Goal: Task Accomplishment & Management: Manage account settings

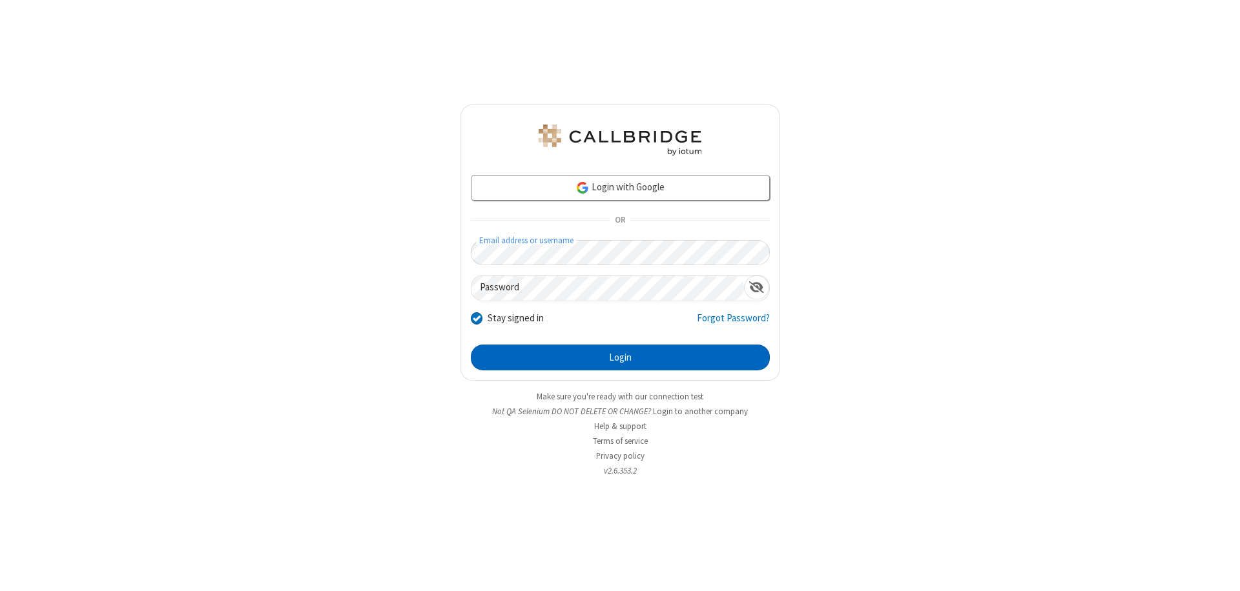
click at [620, 358] on button "Login" at bounding box center [620, 358] width 299 height 26
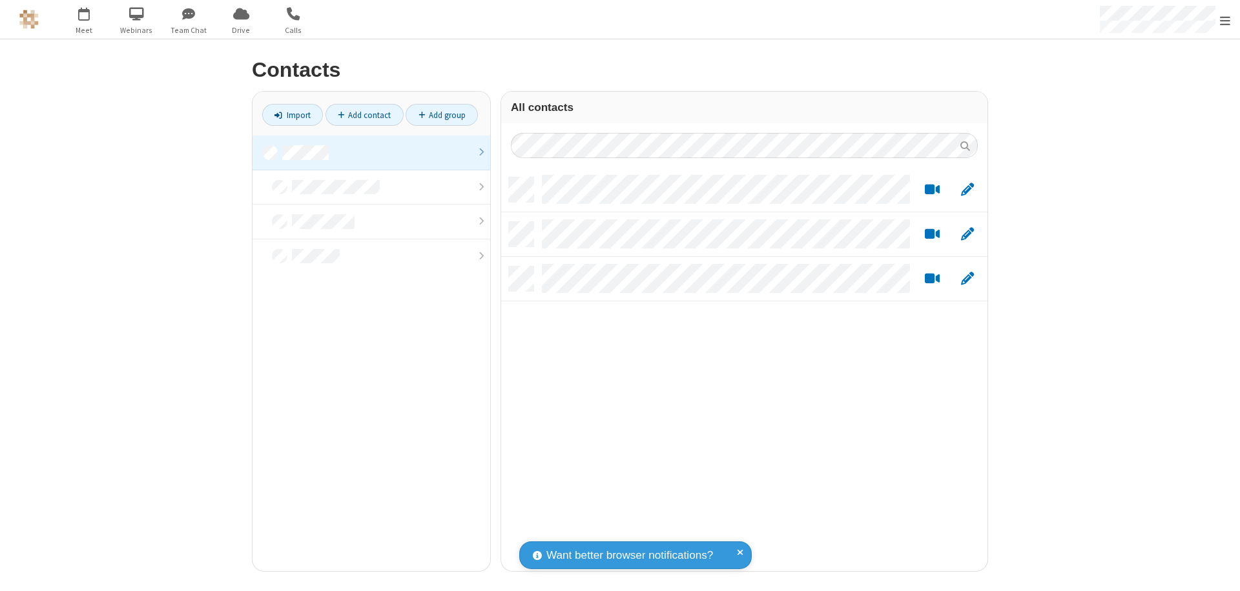
scroll to position [394, 476]
click at [442, 115] on link "Add group" at bounding box center [441, 115] width 72 height 22
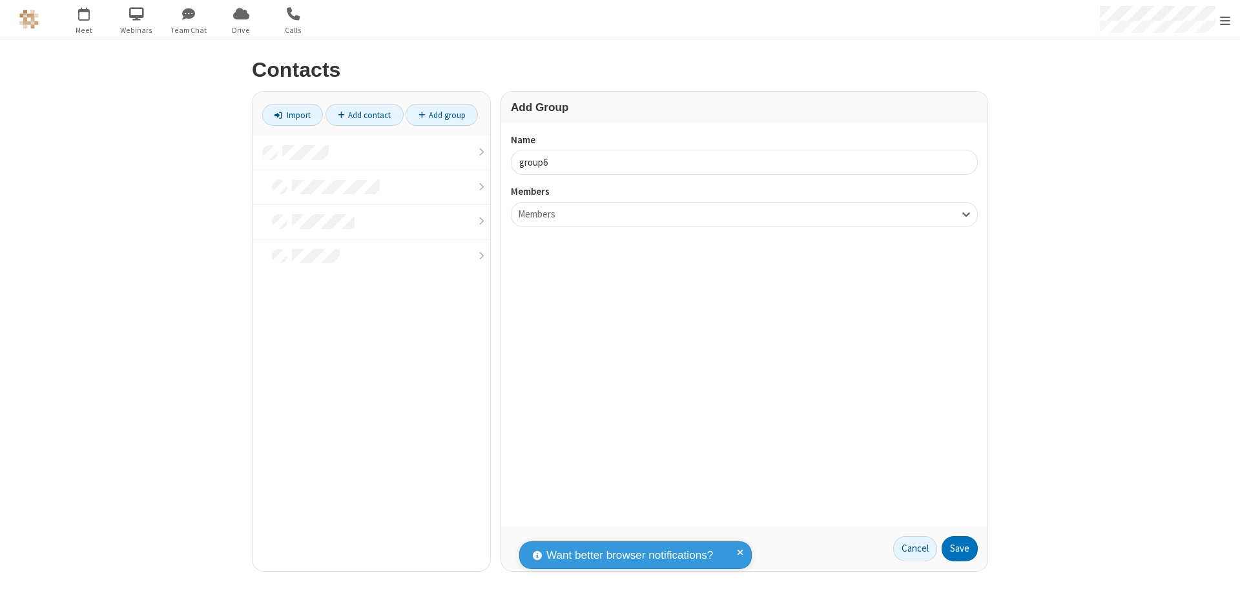
type input "group6"
click at [959, 549] on button "Save" at bounding box center [959, 550] width 36 height 26
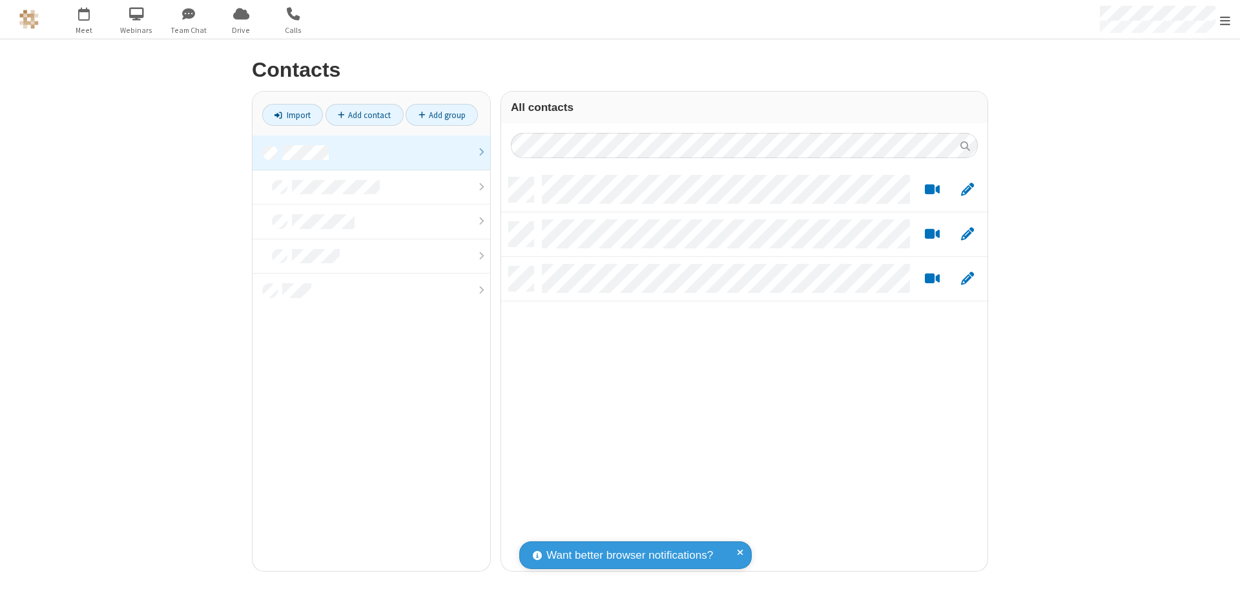
click at [371, 152] on link at bounding box center [371, 153] width 238 height 35
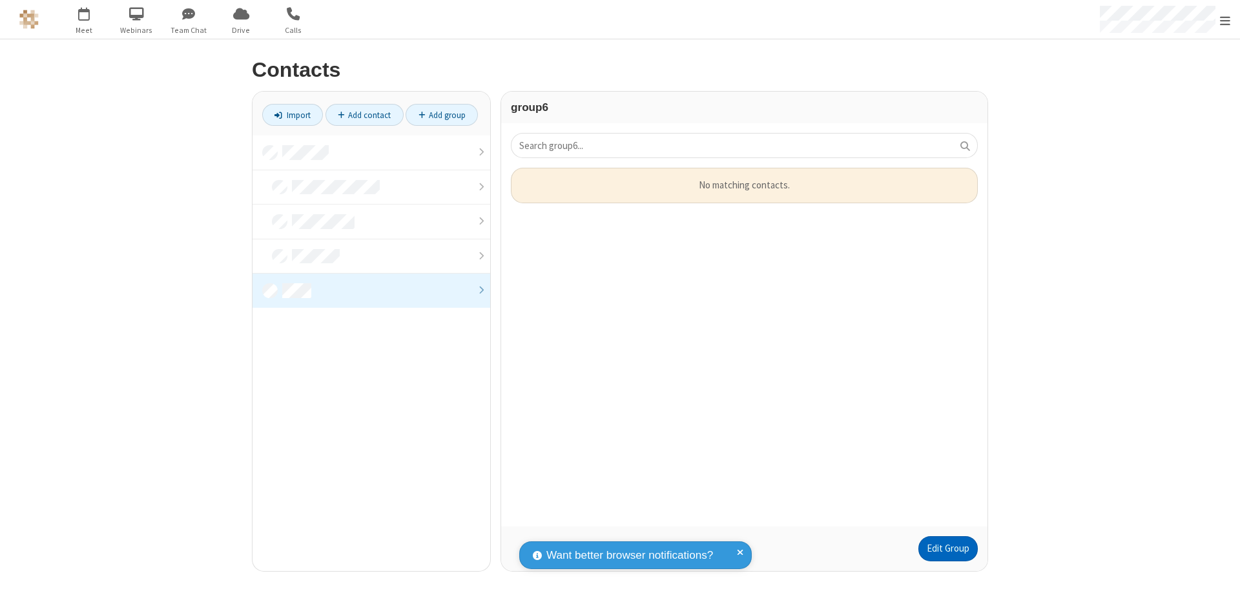
click at [947, 549] on link "Edit Group" at bounding box center [947, 550] width 59 height 26
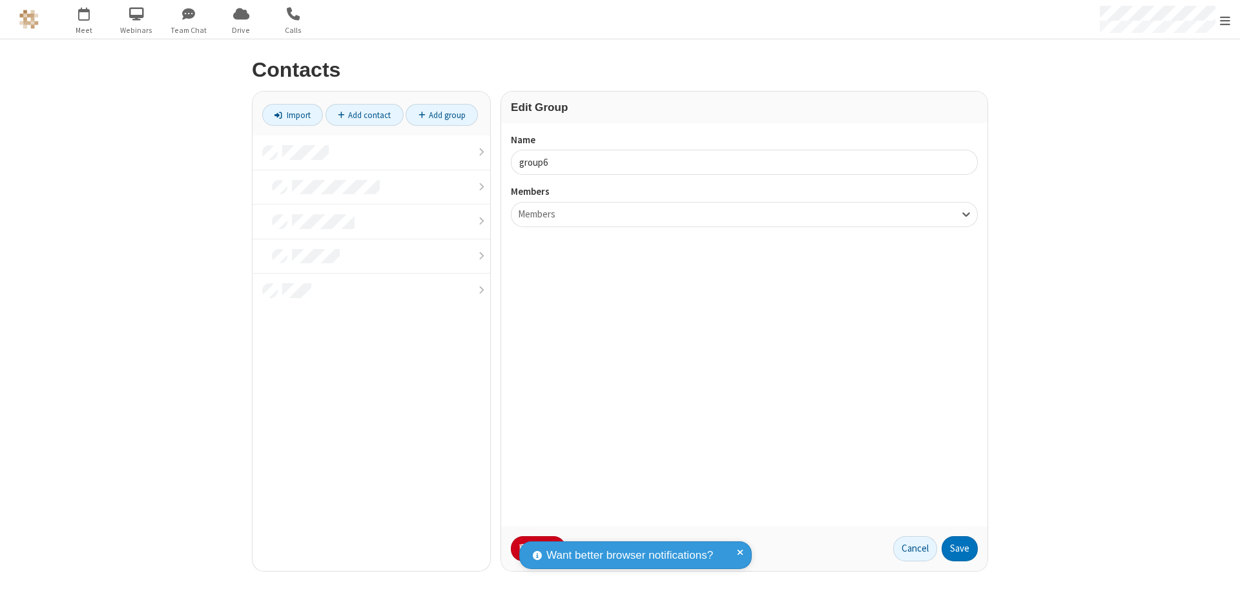
click at [0, 0] on button "No Thanks" at bounding box center [0, 0] width 0 height 0
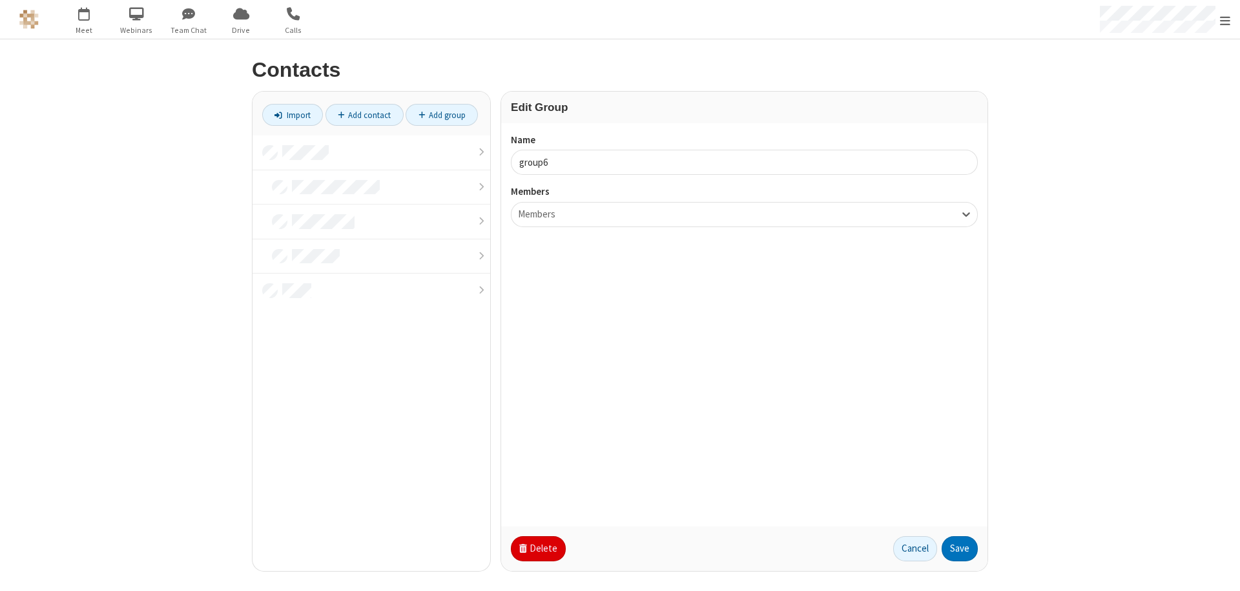
click at [537, 549] on button "Delete" at bounding box center [538, 550] width 55 height 26
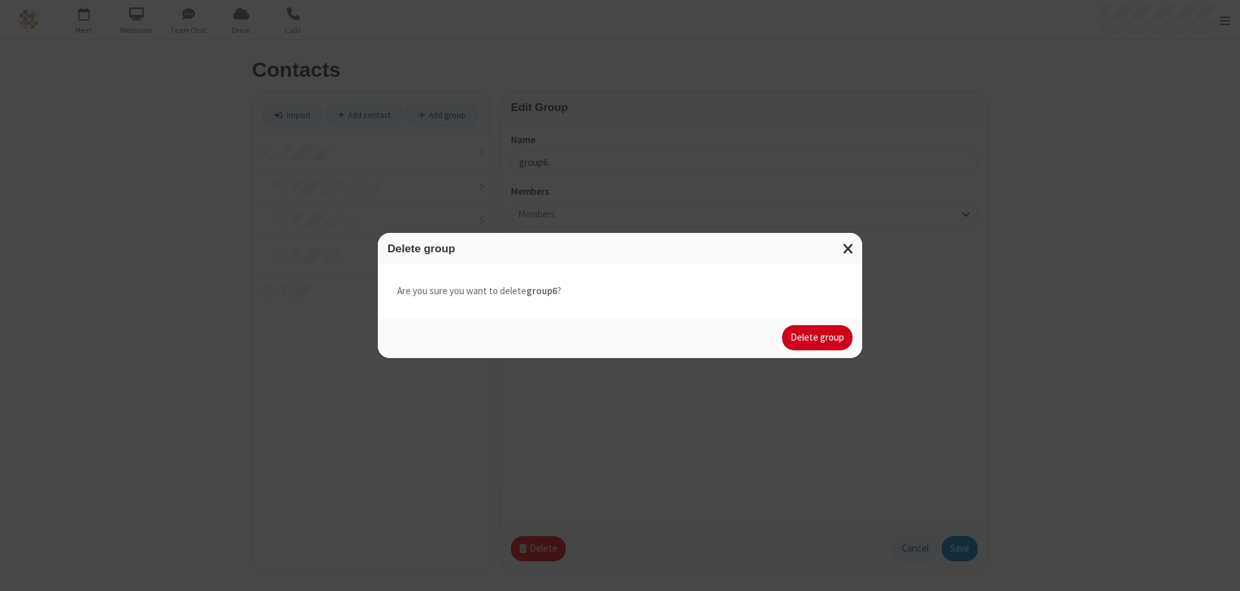
click at [817, 338] on button "Delete group" at bounding box center [817, 338] width 70 height 26
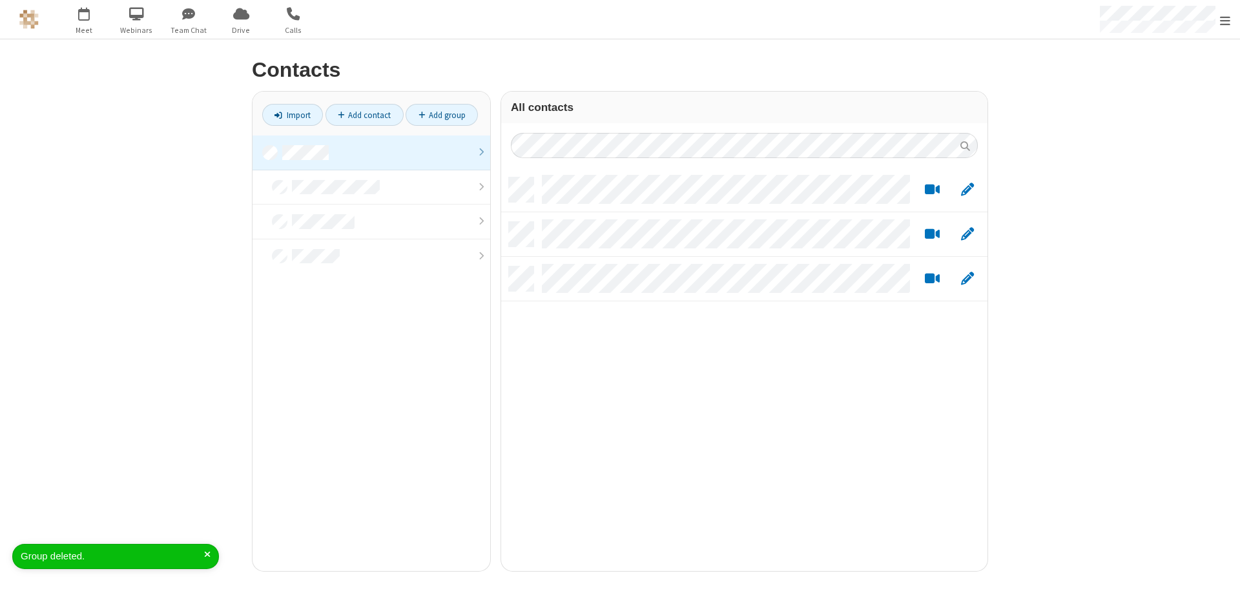
scroll to position [394, 476]
